Goal: Information Seeking & Learning: Learn about a topic

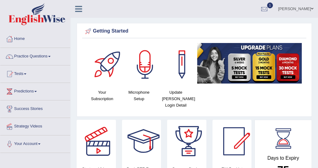
click at [51, 55] on link "Practice Questions" at bounding box center [35, 55] width 70 height 15
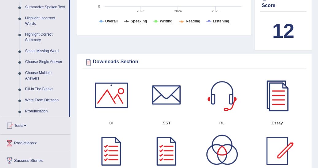
scroll to position [284, 0]
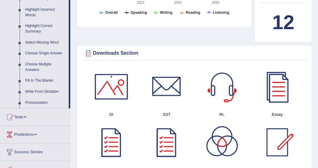
click at [26, 116] on span at bounding box center [25, 116] width 2 height 1
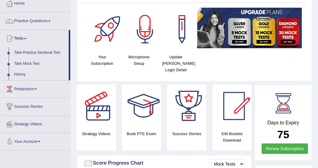
scroll to position [28, 0]
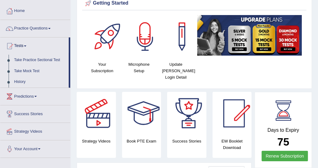
click at [35, 60] on link "Take Practice Sectional Test" at bounding box center [39, 60] width 57 height 11
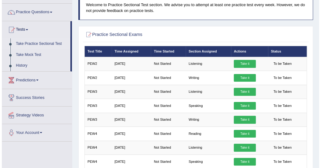
scroll to position [21, 0]
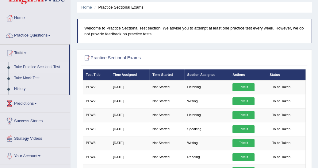
click at [244, 153] on link "Take it" at bounding box center [243, 157] width 22 height 8
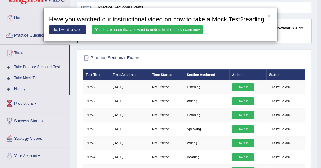
click at [137, 28] on link "Yes, I have seen that and want to undertake the mock exam now" at bounding box center [147, 29] width 111 height 9
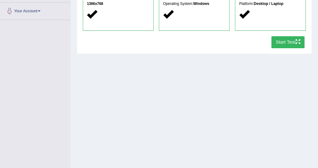
scroll to position [137, 0]
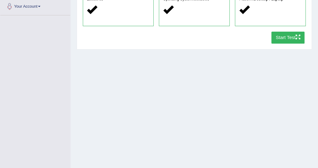
click at [290, 37] on button "Start Test" at bounding box center [287, 38] width 33 height 12
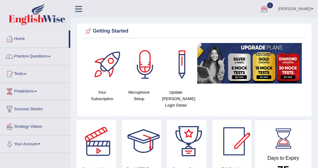
click at [273, 4] on span "1" at bounding box center [270, 5] width 6 height 6
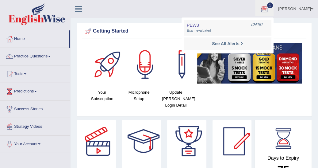
click at [212, 100] on div "Your Subscription Microphone Setup Update Pearson Login Detail" at bounding box center [194, 78] width 224 height 70
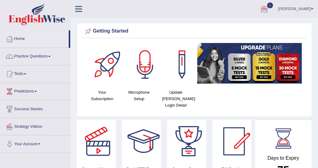
click at [26, 73] on span at bounding box center [25, 73] width 2 height 1
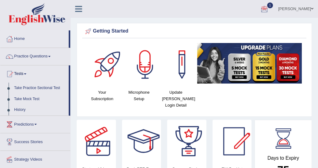
click at [20, 110] on link "History" at bounding box center [39, 109] width 57 height 11
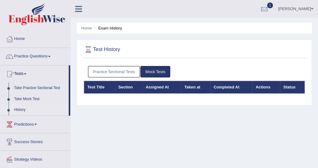
click at [43, 88] on link "Take Practice Sectional Test" at bounding box center [39, 87] width 57 height 11
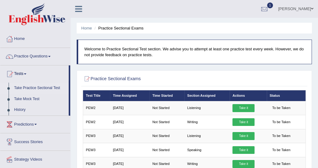
click at [23, 110] on link "History" at bounding box center [39, 109] width 57 height 11
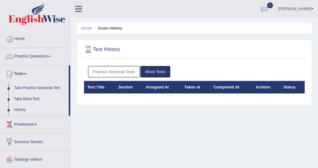
click at [104, 71] on link "Practice Sectional Tests" at bounding box center [114, 71] width 52 height 11
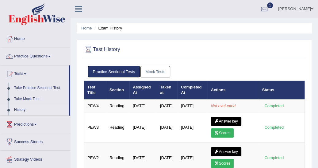
click at [205, 48] on h2 "Test History" at bounding box center [152, 49] width 137 height 9
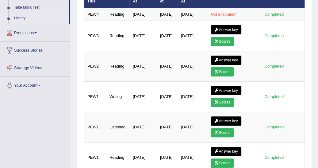
scroll to position [101, 0]
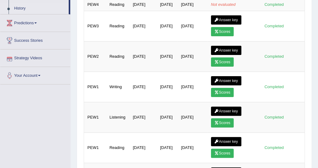
click at [34, 57] on link "Strategy Videos" at bounding box center [35, 56] width 70 height 15
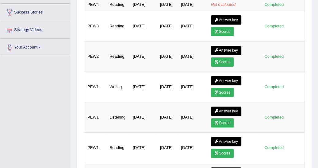
scroll to position [101, 0]
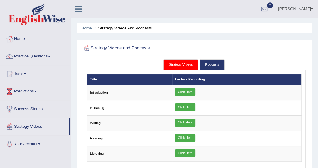
click at [110, 153] on td "Listening" at bounding box center [129, 153] width 85 height 15
click at [184, 150] on link "Click Here" at bounding box center [185, 153] width 20 height 8
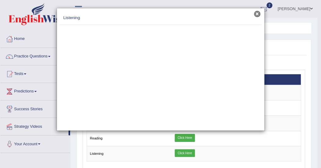
click at [258, 14] on button "×" at bounding box center [257, 14] width 6 height 6
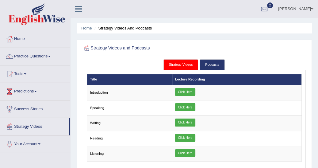
click at [26, 74] on span at bounding box center [25, 73] width 2 height 1
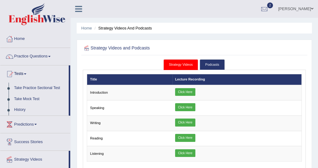
click at [21, 107] on link "History" at bounding box center [39, 109] width 57 height 11
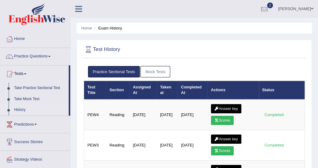
click at [220, 117] on link "Scores" at bounding box center [222, 119] width 23 height 9
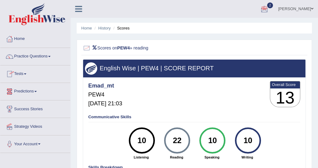
click at [26, 73] on span at bounding box center [25, 73] width 2 height 1
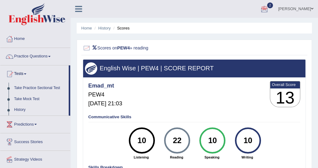
click at [22, 107] on link "History" at bounding box center [39, 109] width 57 height 11
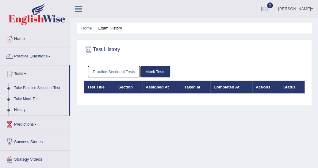
click at [109, 71] on link "Practice Sectional Tests" at bounding box center [114, 71] width 52 height 11
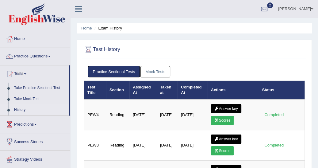
click at [221, 106] on link "Answer key" at bounding box center [226, 108] width 30 height 9
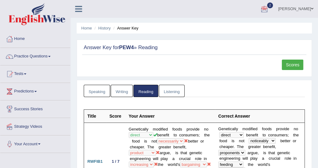
click at [50, 56] on span at bounding box center [49, 56] width 2 height 1
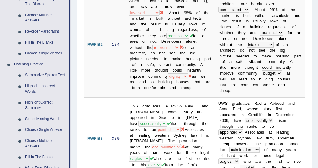
scroll to position [206, 0]
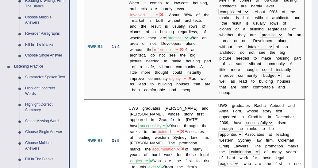
click at [52, 78] on link "Summarize Spoken Text" at bounding box center [45, 77] width 46 height 11
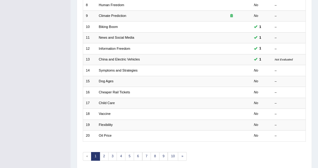
scroll to position [176, 0]
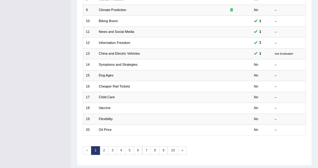
click at [258, 124] on td "No" at bounding box center [261, 129] width 21 height 11
click at [109, 127] on link "Oil Price" at bounding box center [105, 129] width 13 height 4
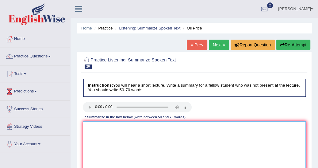
click at [88, 126] on textarea at bounding box center [194, 146] width 223 height 51
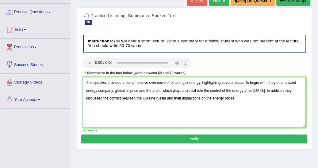
scroll to position [49, 0]
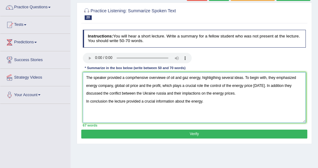
type textarea "The speaker provided a comprhensive overviewe of oil and gaz energy, highligthi…"
click at [203, 132] on button "Verify" at bounding box center [193, 133] width 225 height 9
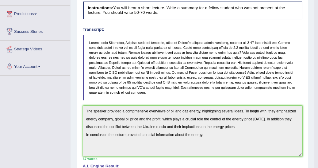
scroll to position [78, 0]
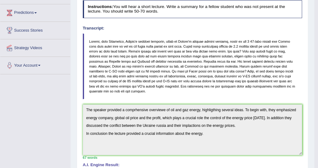
click at [296, 7] on h4 "Instructions: You will hear a short lecture. Write a summary for a fellow stude…" at bounding box center [192, 8] width 219 height 17
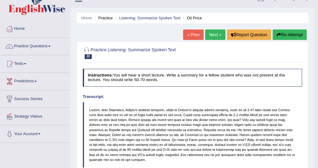
scroll to position [0, 0]
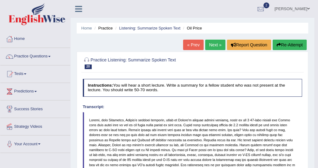
click at [214, 47] on link "Next »" at bounding box center [215, 45] width 20 height 10
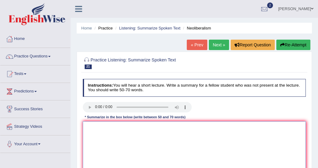
click at [88, 125] on textarea at bounding box center [194, 146] width 223 height 51
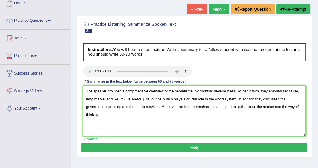
scroll to position [36, 0]
type textarea "The speaker provided a comprhensive overview of the nepralisme, highlighting se…"
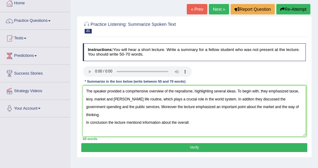
click at [169, 148] on button "Verify" at bounding box center [193, 147] width 225 height 9
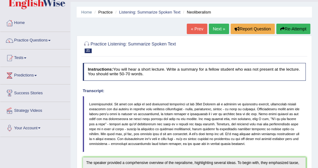
scroll to position [0, 0]
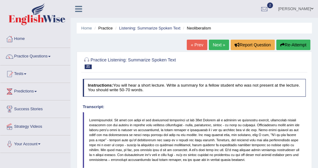
click at [51, 55] on link "Practice Questions" at bounding box center [35, 55] width 70 height 15
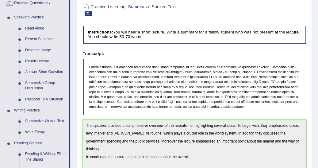
scroll to position [59, 0]
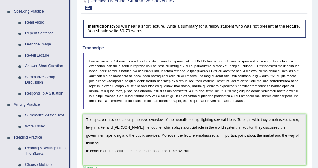
click at [47, 113] on link "Summarize Written Text" at bounding box center [45, 115] width 46 height 11
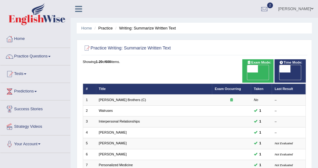
click at [51, 55] on link "Practice Questions" at bounding box center [35, 55] width 70 height 15
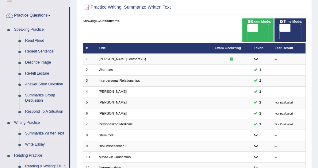
scroll to position [49, 0]
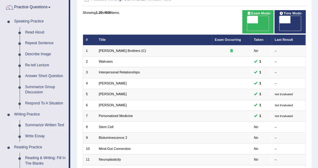
click at [58, 125] on link "Summarize Written Text" at bounding box center [45, 124] width 46 height 11
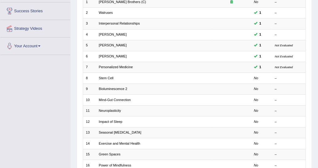
scroll to position [98, 0]
click at [162, 72] on td "Stem Cell" at bounding box center [154, 77] width 116 height 11
click at [107, 76] on link "Stem Cell" at bounding box center [106, 78] width 15 height 4
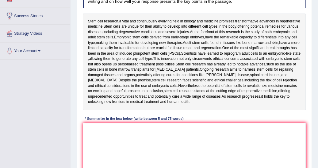
scroll to position [98, 0]
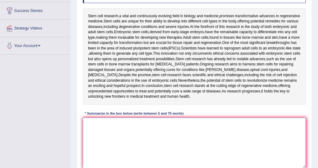
click at [91, 122] on textarea at bounding box center [194, 142] width 223 height 51
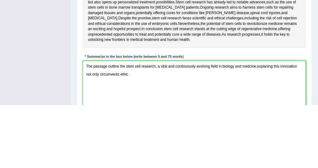
scroll to position [121, 0]
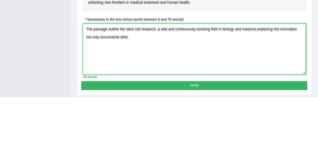
click at [274, 125] on textarea "The passage outline the stem cell research, a vital and continuously evolving f…" at bounding box center [194, 119] width 223 height 51
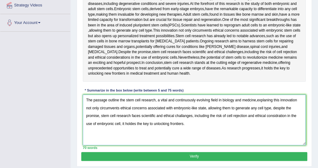
type textarea "The passage outline the stem cell research, a vital and continuously evolving f…"
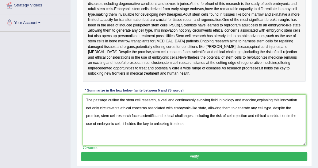
click at [194, 155] on button "Verify" at bounding box center [193, 156] width 225 height 9
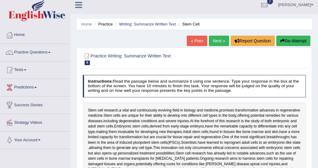
scroll to position [0, 0]
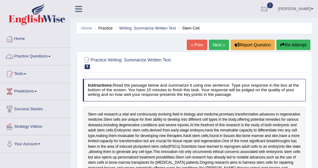
click at [51, 55] on link "Practice Questions" at bounding box center [35, 55] width 70 height 15
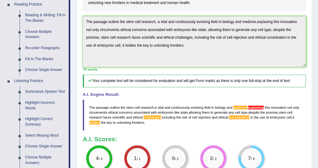
scroll to position [196, 0]
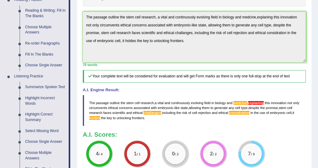
click at [42, 99] on link "Highlight Incorrect Words" at bounding box center [45, 100] width 46 height 16
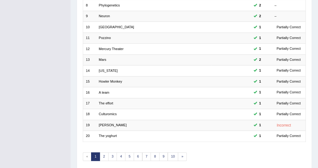
scroll to position [185, 0]
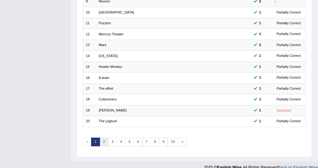
click at [102, 137] on link "2" at bounding box center [104, 141] width 9 height 9
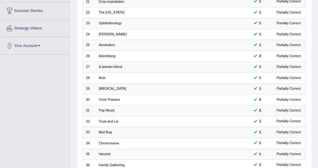
click at [317, 163] on div "Home Practice Listening: Highlight Incorrect Words Practice Listening: Highligh…" at bounding box center [193, 75] width 247 height 346
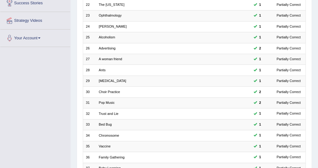
click at [317, 163] on div "Home Practice Listening: Highlight Incorrect Words Practice Listening: Highligh…" at bounding box center [193, 67] width 247 height 346
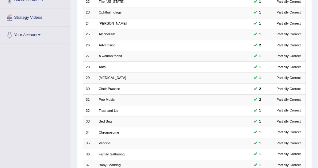
click at [317, 163] on div "Home Practice Listening: Highlight Incorrect Words Practice Listening: Highligh…" at bounding box center [193, 64] width 247 height 346
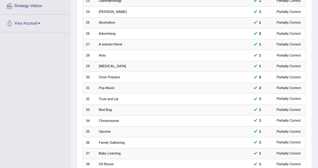
click at [317, 163] on div "Home Practice Listening: Highlight Incorrect Words Practice Listening: Highligh…" at bounding box center [193, 53] width 247 height 346
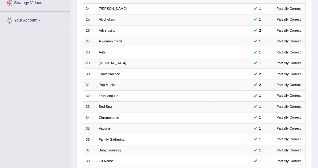
click at [317, 163] on div "Home Practice Listening: Highlight Incorrect Words Practice Listening: Highligh…" at bounding box center [193, 50] width 247 height 346
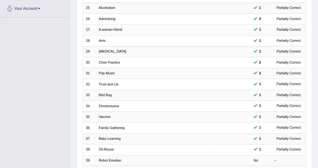
click at [317, 163] on div "Home Practice Listening: Highlight Incorrect Words Practice Listening: Highligh…" at bounding box center [193, 38] width 247 height 346
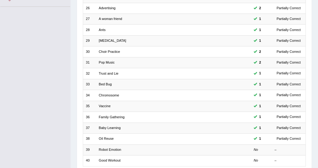
click at [317, 163] on div "Home Practice Listening: Highlight Incorrect Words Practice Listening: Highligh…" at bounding box center [193, 27] width 247 height 346
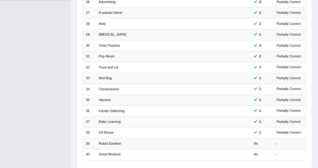
click at [317, 163] on div "Home Practice Listening: Highlight Incorrect Words Practice Listening: Highligh…" at bounding box center [193, 21] width 247 height 346
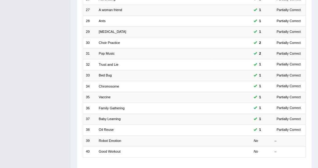
click at [111, 138] on link "Robot Emotion" at bounding box center [110, 140] width 22 height 4
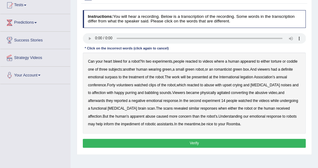
scroll to position [78, 0]
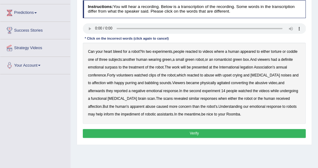
click at [222, 58] on b "romanticist" at bounding box center [223, 59] width 18 height 4
click at [250, 67] on b "legation" at bounding box center [246, 67] width 13 height 4
click at [239, 75] on b "crying" at bounding box center [237, 75] width 10 height 4
click at [121, 114] on b "impediment" at bounding box center [130, 114] width 19 height 4
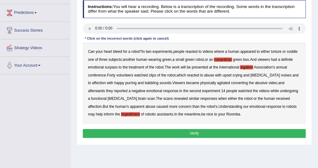
click at [196, 131] on button "Verify" at bounding box center [194, 133] width 223 height 9
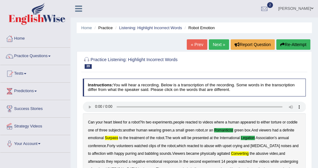
scroll to position [0, 0]
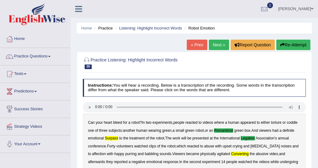
click at [215, 45] on link "Next »" at bounding box center [219, 45] width 20 height 10
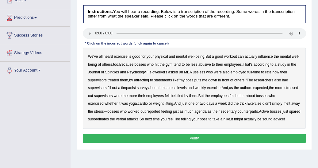
scroll to position [88, 0]
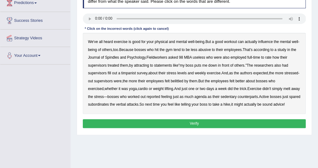
click at [114, 57] on b "Spindles" at bounding box center [112, 57] width 14 height 4
click at [127, 72] on b "timpanist" at bounding box center [128, 73] width 15 height 4
click at [206, 96] on b "agenda" at bounding box center [200, 96] width 12 height 4
click at [198, 123] on button "Verify" at bounding box center [194, 123] width 223 height 9
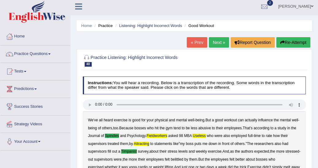
scroll to position [0, 0]
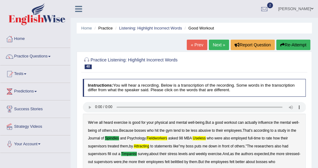
click at [217, 45] on link "Next »" at bounding box center [219, 45] width 20 height 10
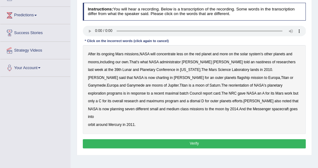
scroll to position [78, 0]
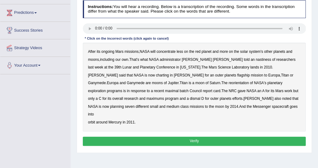
click at [255, 58] on b "nastiness" at bounding box center [262, 59] width 15 height 4
click at [168, 73] on b "charting" at bounding box center [162, 75] width 13 height 4
click at [178, 89] on b "maximal" at bounding box center [171, 91] width 13 height 4
click at [197, 136] on button "Verify" at bounding box center [194, 140] width 223 height 9
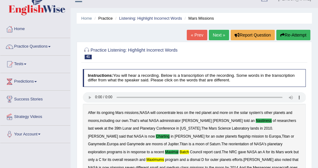
scroll to position [10, 0]
click at [217, 34] on link "Next »" at bounding box center [219, 35] width 20 height 10
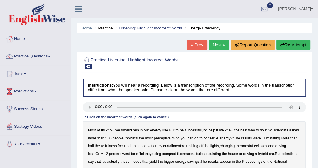
click at [289, 132] on b "asked" at bounding box center [294, 130] width 10 height 4
click at [198, 144] on b "refreshing" at bounding box center [190, 145] width 16 height 4
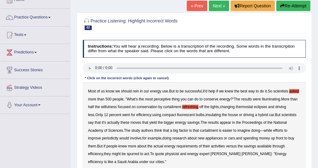
scroll to position [49, 0]
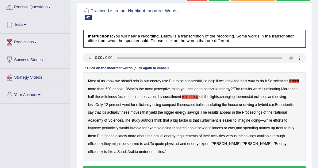
click at [171, 89] on b "perceptive" at bounding box center [162, 89] width 17 height 4
click at [250, 119] on b "imagine" at bounding box center [243, 120] width 13 height 4
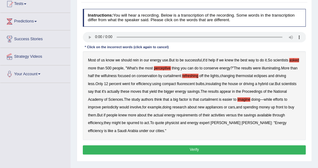
scroll to position [78, 0]
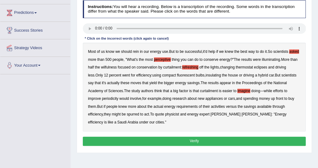
click at [289, 54] on b "asked" at bounding box center [294, 51] width 10 height 4
click at [193, 140] on button "Verify" at bounding box center [194, 140] width 223 height 9
